Goal: Transaction & Acquisition: Purchase product/service

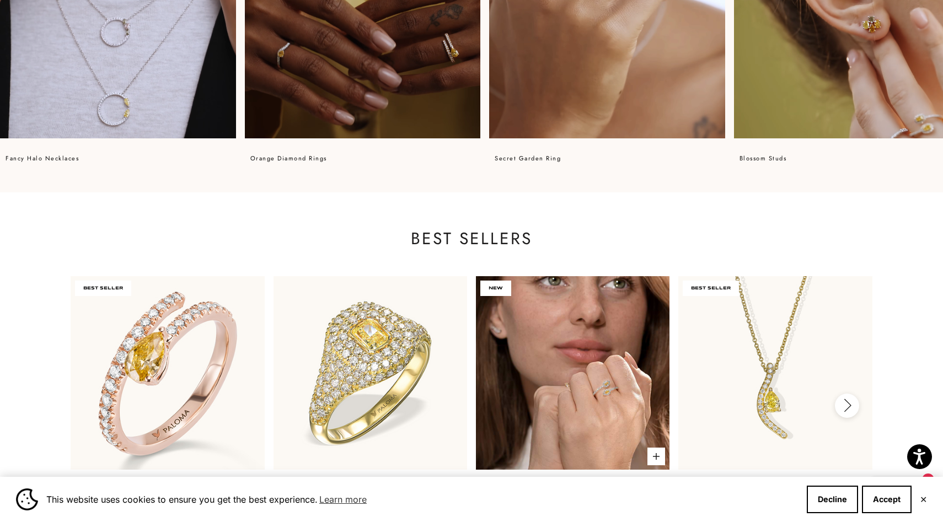
scroll to position [983, 0]
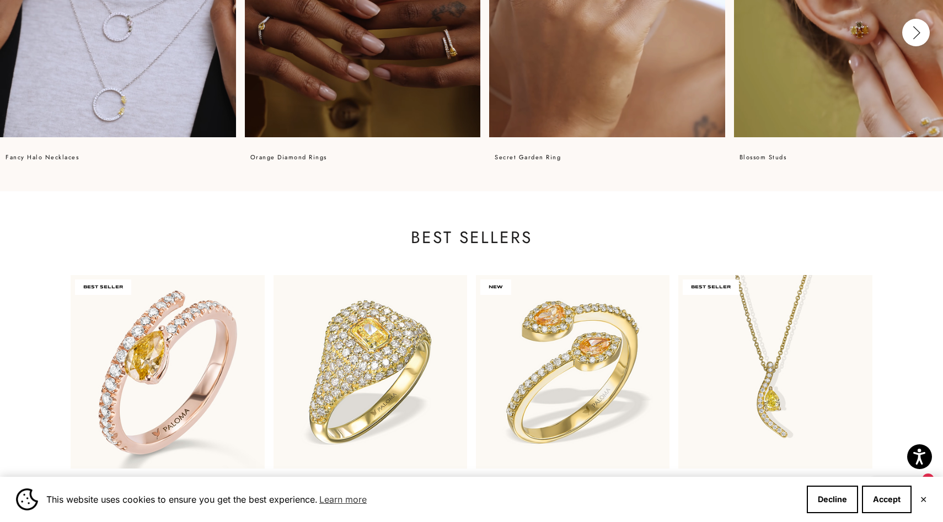
click at [537, 159] on p "Secret Garden ring" at bounding box center [528, 157] width 66 height 13
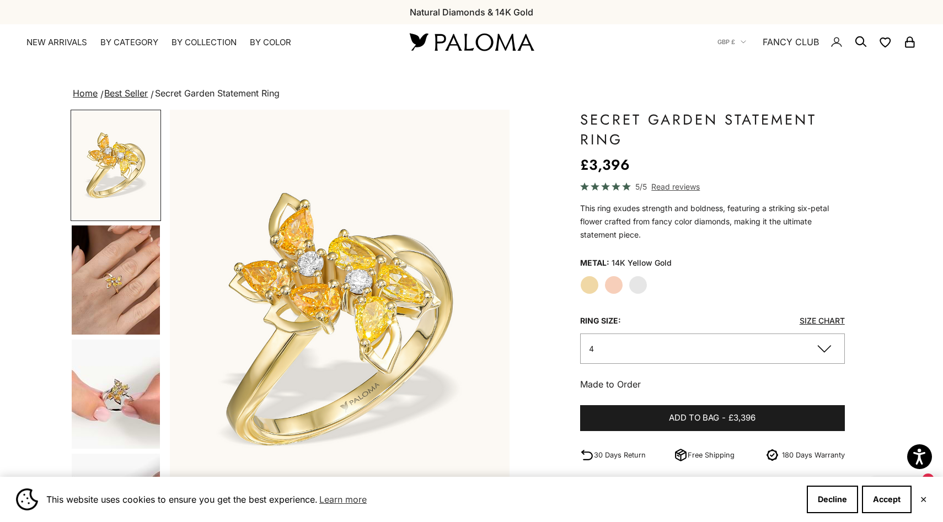
click at [317, 286] on img "Item 1 of 13" at bounding box center [339, 319] width 339 height 419
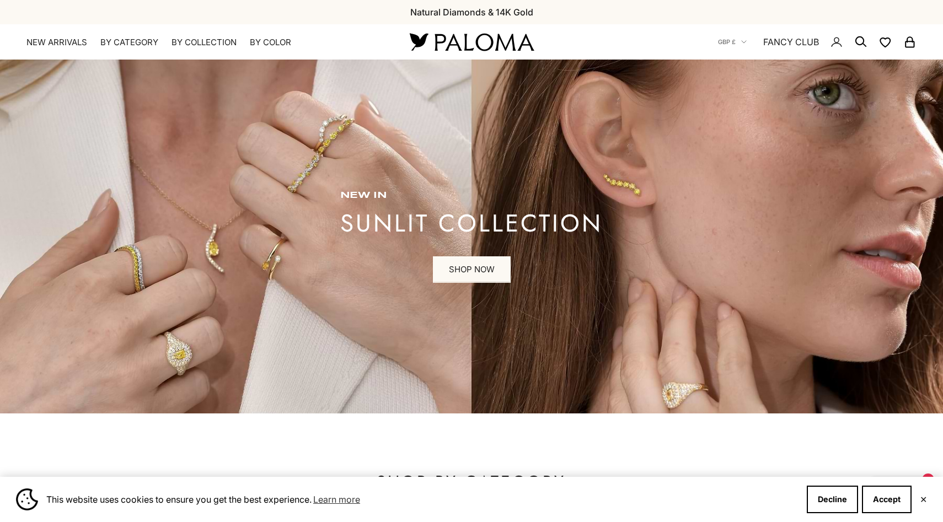
scroll to position [983, 0]
